Goal: Check status: Check status

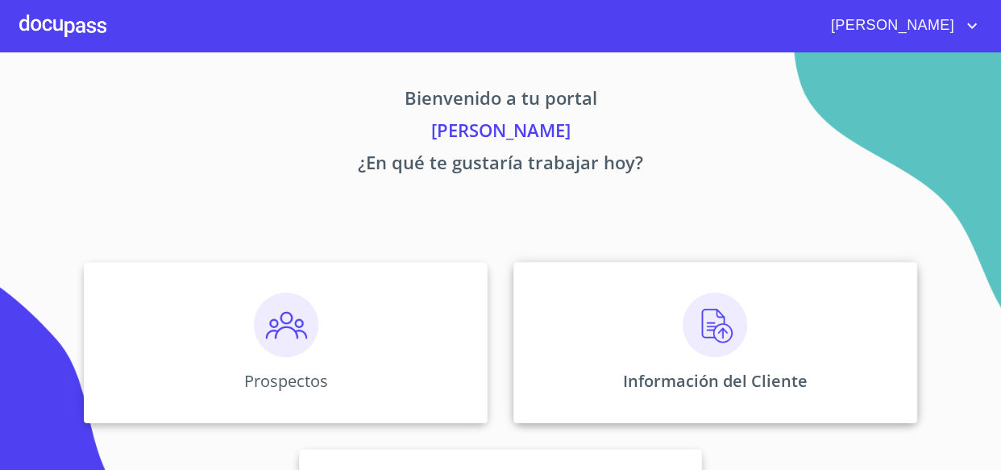
click at [709, 330] on img at bounding box center [715, 325] width 65 height 65
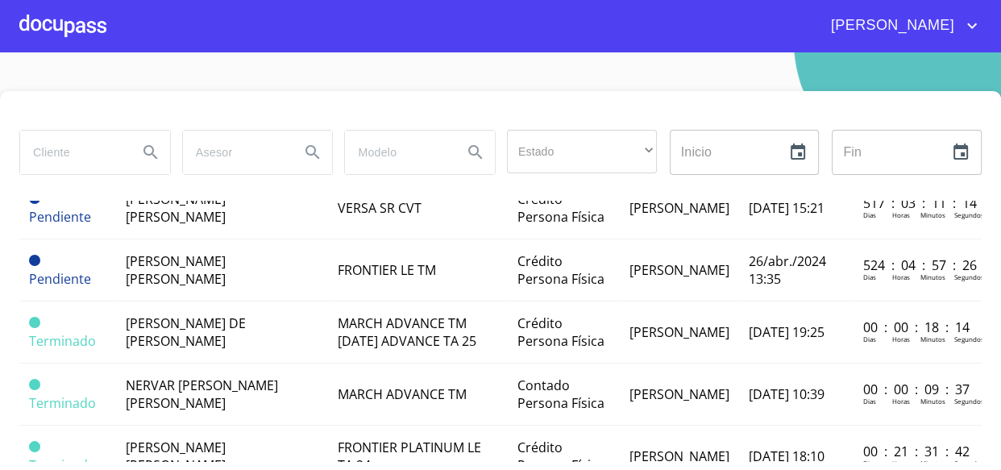
scroll to position [1319, 0]
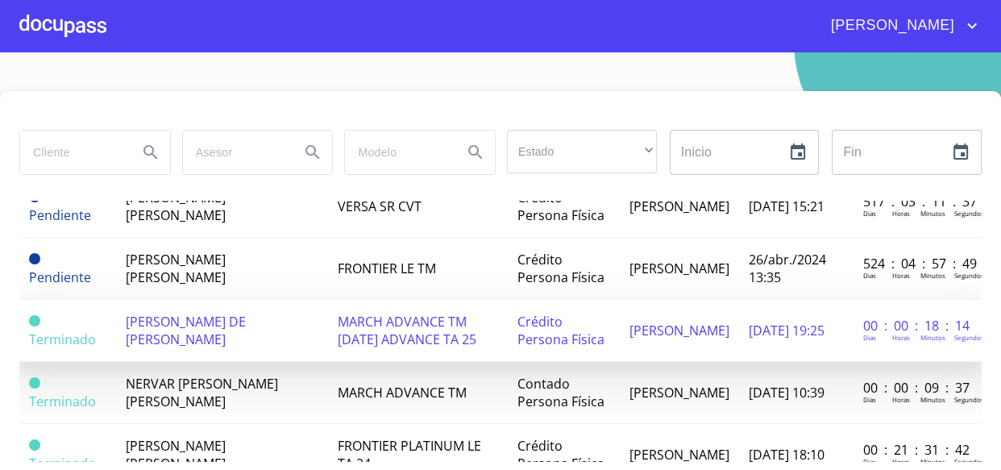
click at [171, 313] on span "[PERSON_NAME] DE [PERSON_NAME]" at bounding box center [186, 330] width 120 height 35
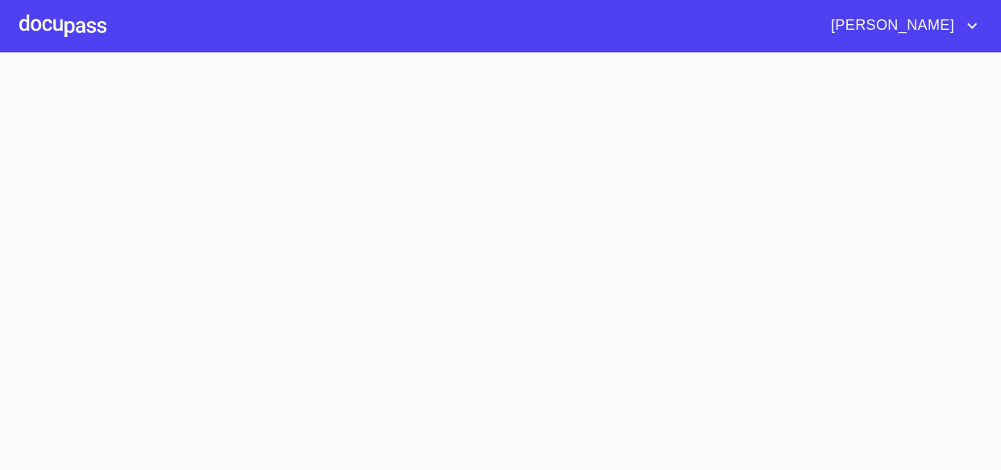
click at [79, 27] on div at bounding box center [62, 26] width 87 height 52
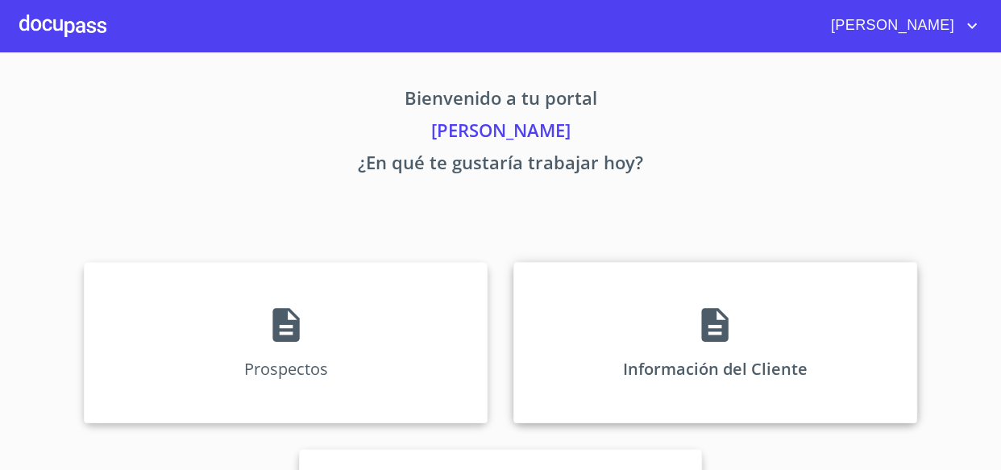
click at [719, 317] on icon at bounding box center [715, 325] width 40 height 40
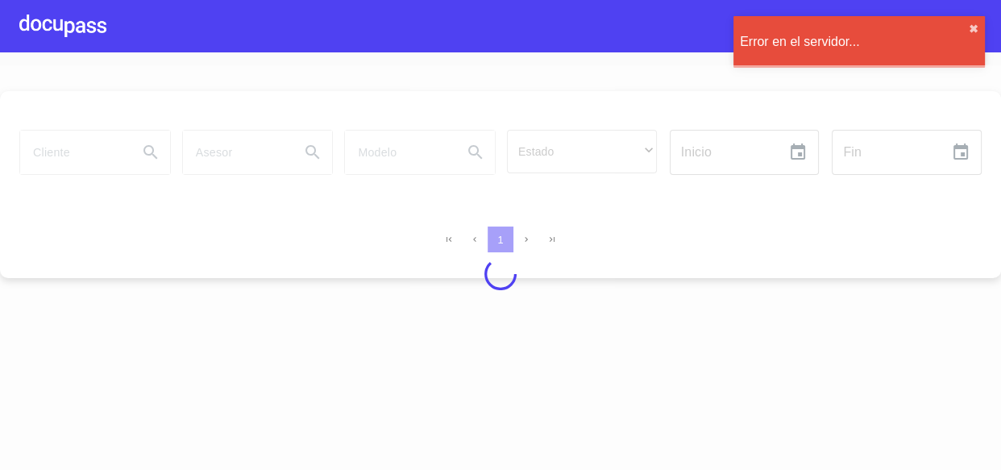
click at [684, 443] on div at bounding box center [500, 274] width 1001 height 418
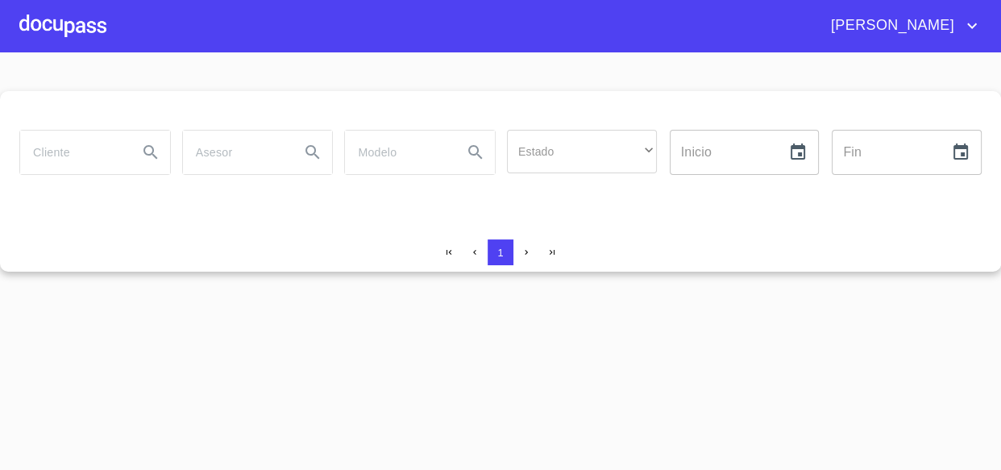
click at [48, 35] on div at bounding box center [62, 26] width 87 height 52
